Goal: Ask a question

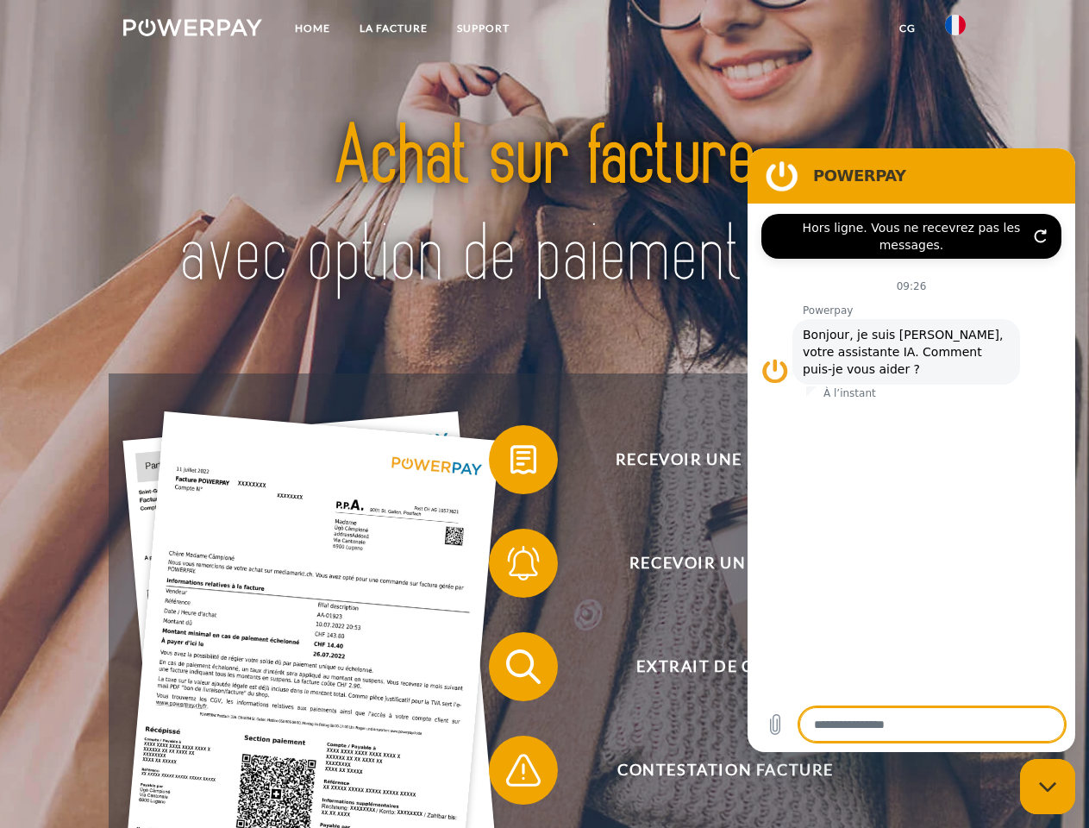
click at [192, 30] on img at bounding box center [192, 27] width 139 height 17
click at [956, 30] on img at bounding box center [955, 25] width 21 height 21
click at [907, 28] on link "CG" at bounding box center [908, 28] width 46 height 31
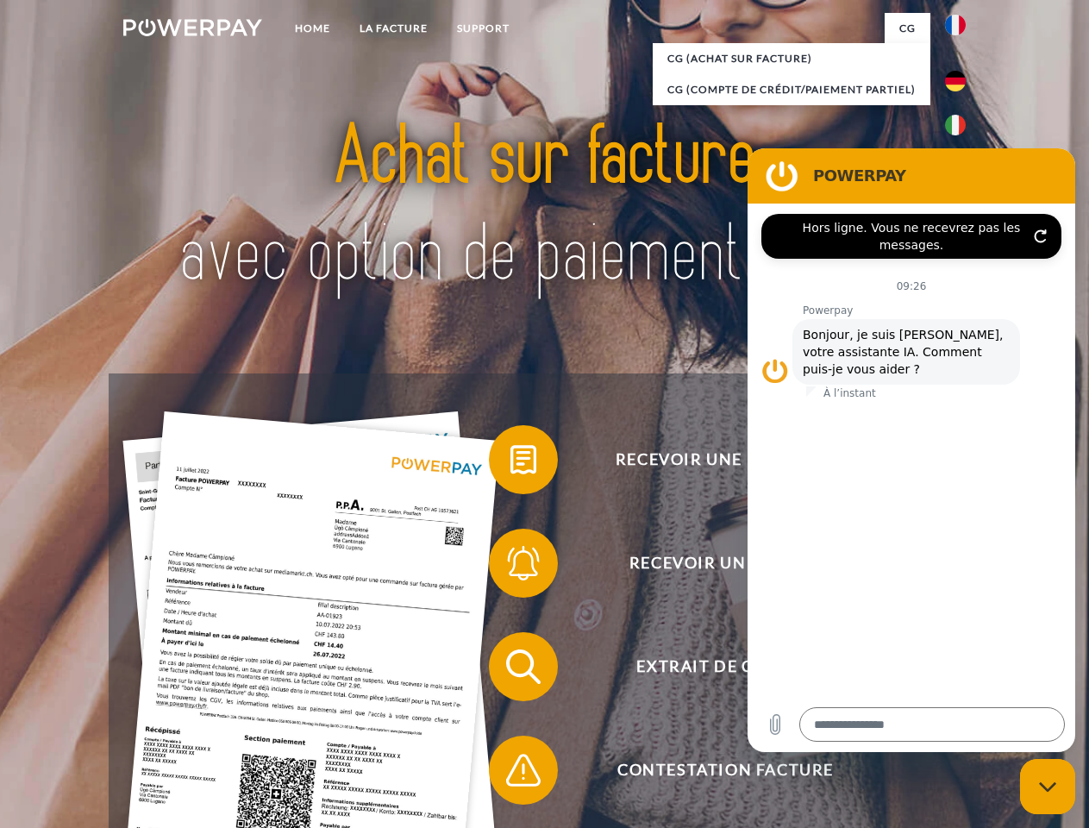
click at [511, 463] on span at bounding box center [498, 460] width 86 height 86
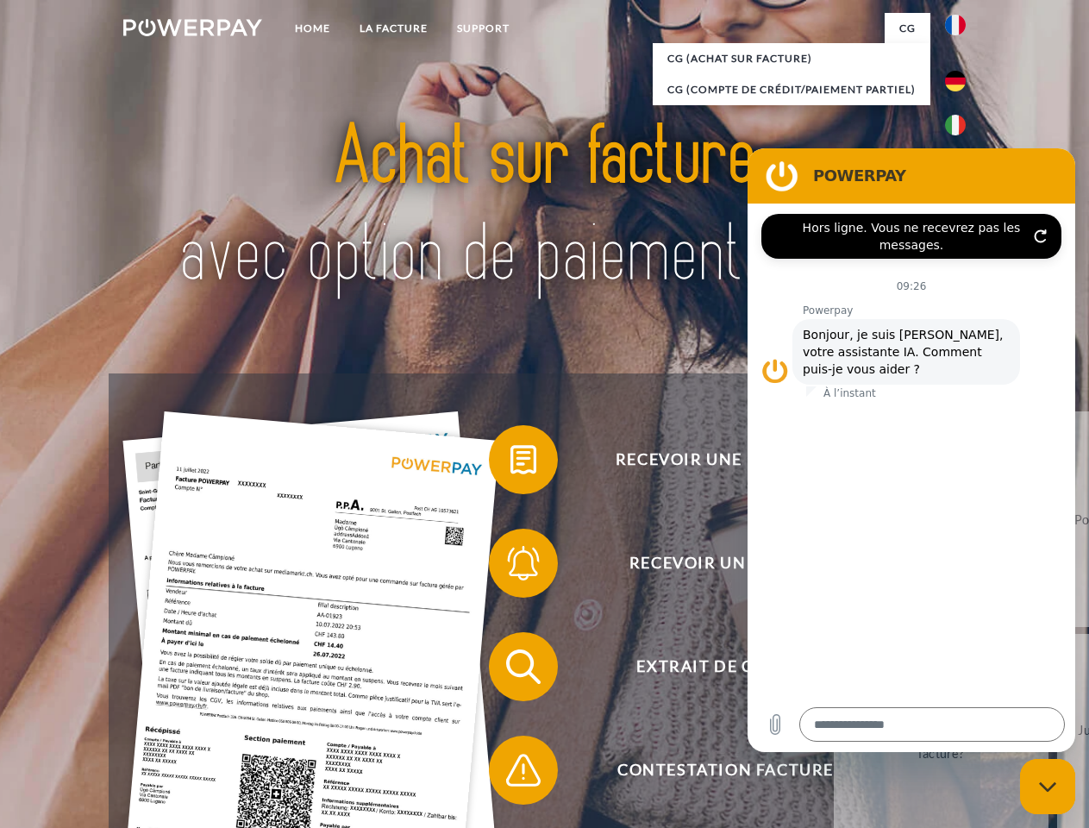
click at [511, 567] on span at bounding box center [498, 563] width 86 height 86
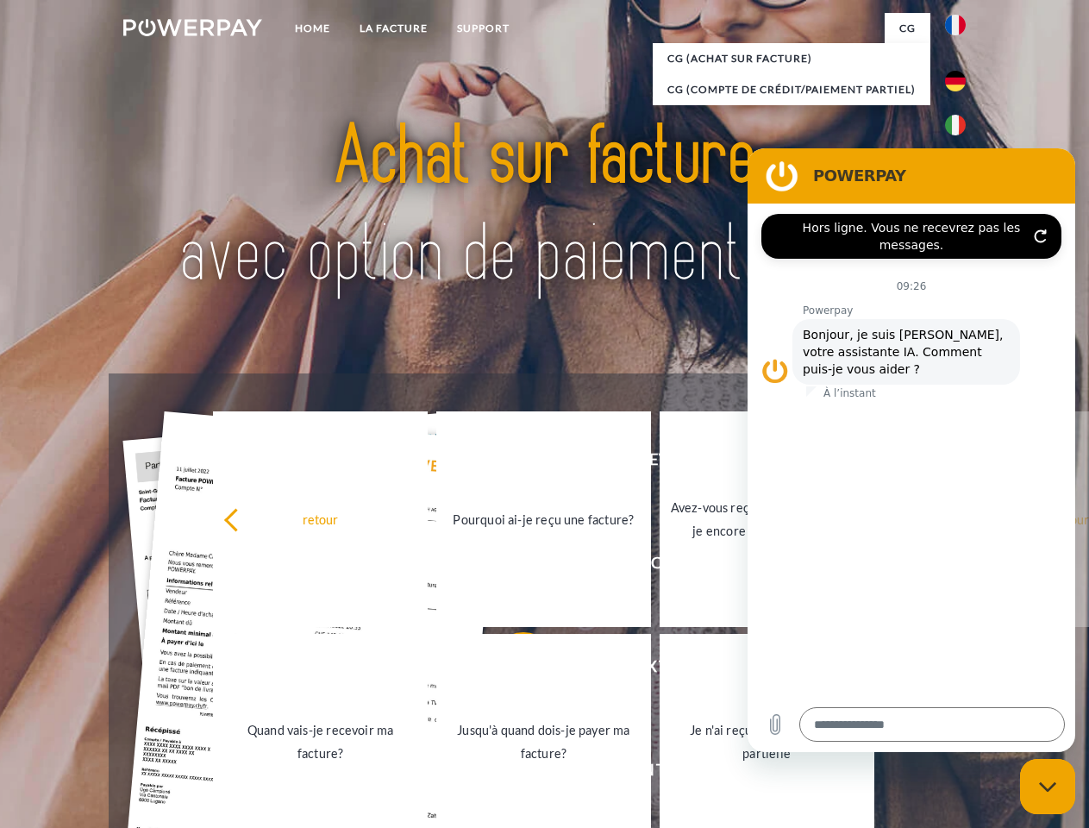
click at [511, 670] on link "Jusqu'à quand dois-je payer ma facture?" at bounding box center [543, 742] width 215 height 216
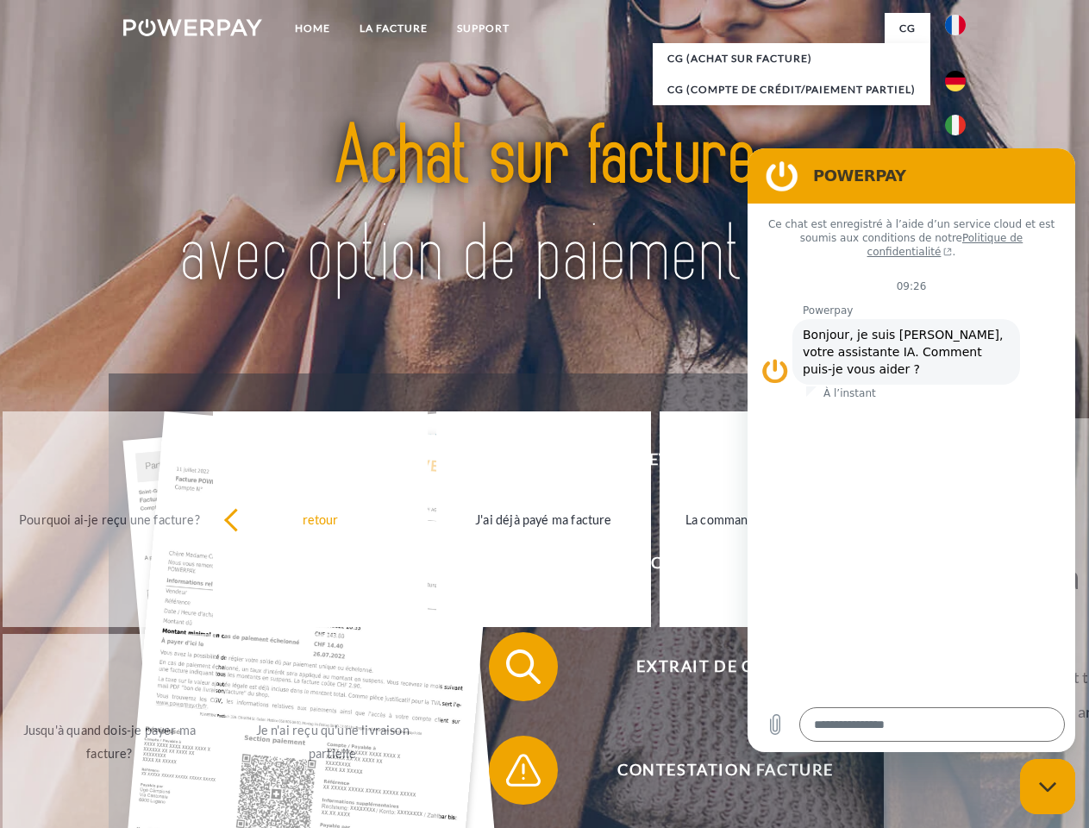
click at [511, 774] on span at bounding box center [498, 770] width 86 height 86
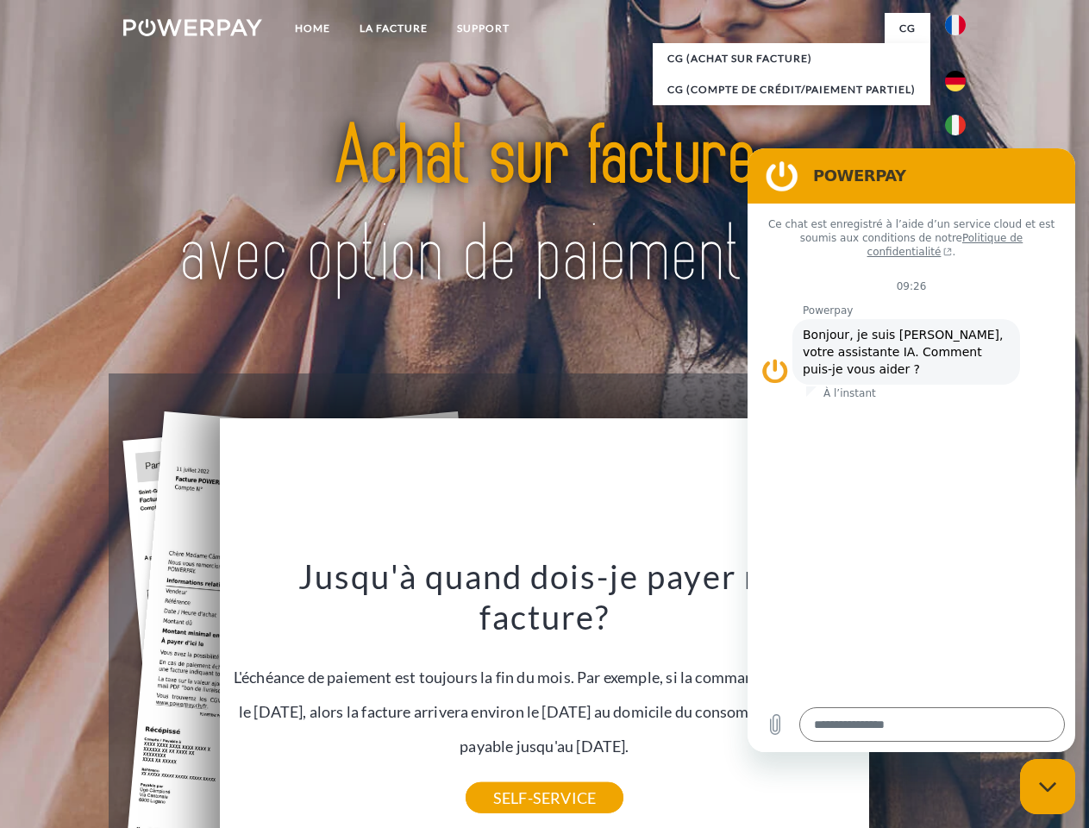
click at [1048, 787] on icon "Fermer la fenêtre de messagerie" at bounding box center [1048, 786] width 18 height 11
type textarea "*"
